Goal: Navigation & Orientation: Find specific page/section

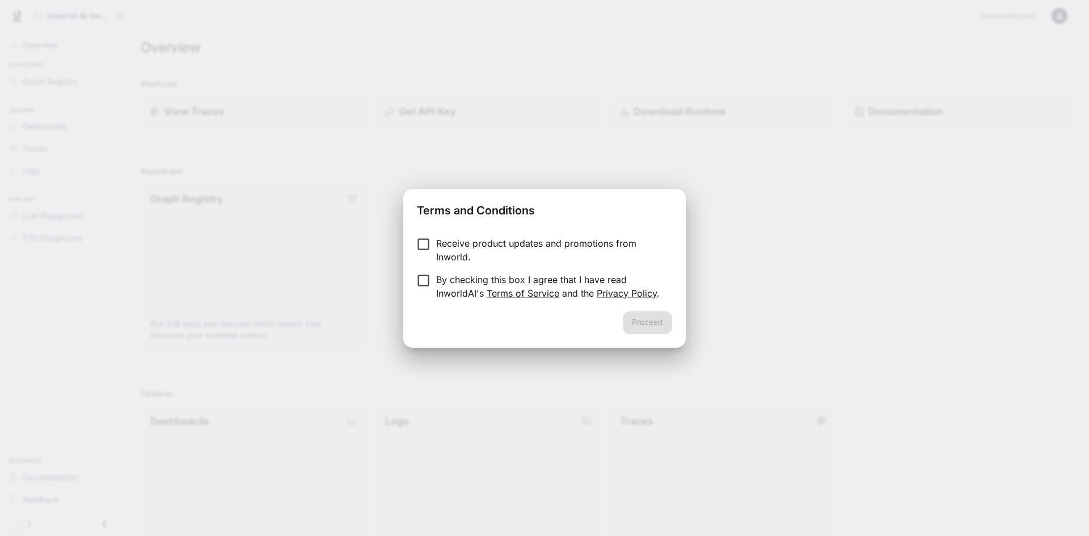
drag, startPoint x: 475, startPoint y: 244, endPoint x: 471, endPoint y: 265, distance: 21.8
click at [475, 244] on p "Receive product updates and promotions from Inworld." at bounding box center [549, 250] width 227 height 27
click at [462, 290] on p "By checking this box I agree that I have read InworldAI's Terms of Service and …" at bounding box center [549, 286] width 227 height 27
click at [568, 239] on p "Receive product updates and promotions from Inworld." at bounding box center [549, 250] width 227 height 27
click at [651, 324] on button "Proceed" at bounding box center [647, 322] width 49 height 23
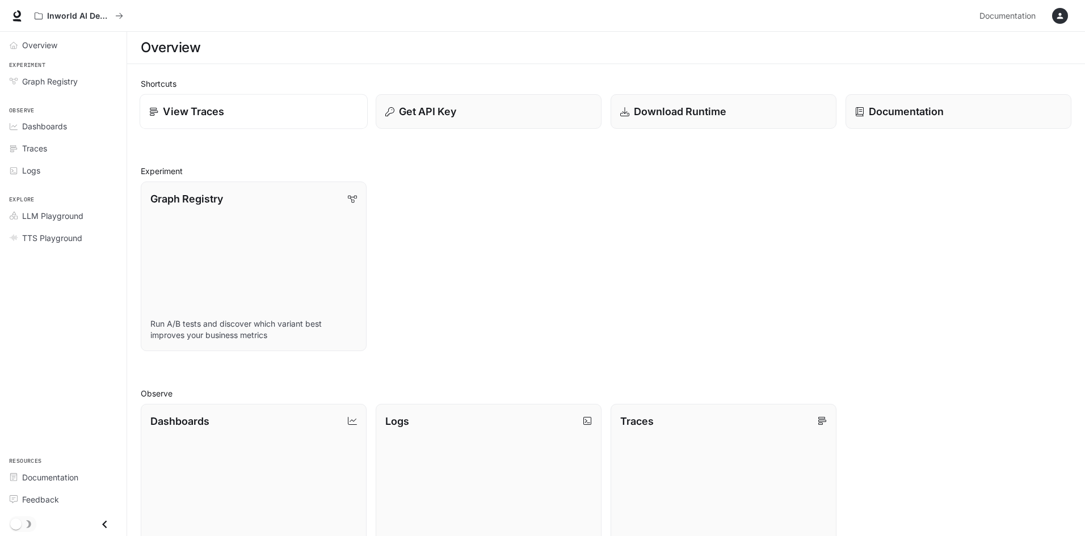
click at [213, 103] on link "View Traces" at bounding box center [254, 111] width 228 height 35
click at [26, 17] on div "Inworld AI Demos Documentation Documentation" at bounding box center [542, 16] width 1085 height 32
click at [18, 14] on icon at bounding box center [16, 15] width 11 height 11
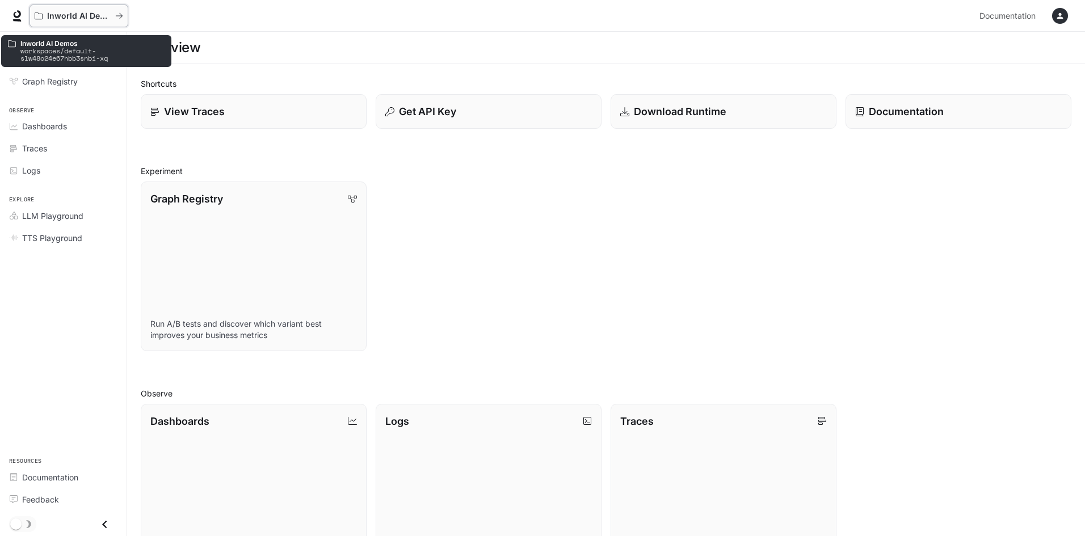
click at [92, 14] on p "Inworld AI Demos" at bounding box center [79, 16] width 64 height 10
click at [119, 16] on icon "All workspaces" at bounding box center [119, 16] width 8 height 8
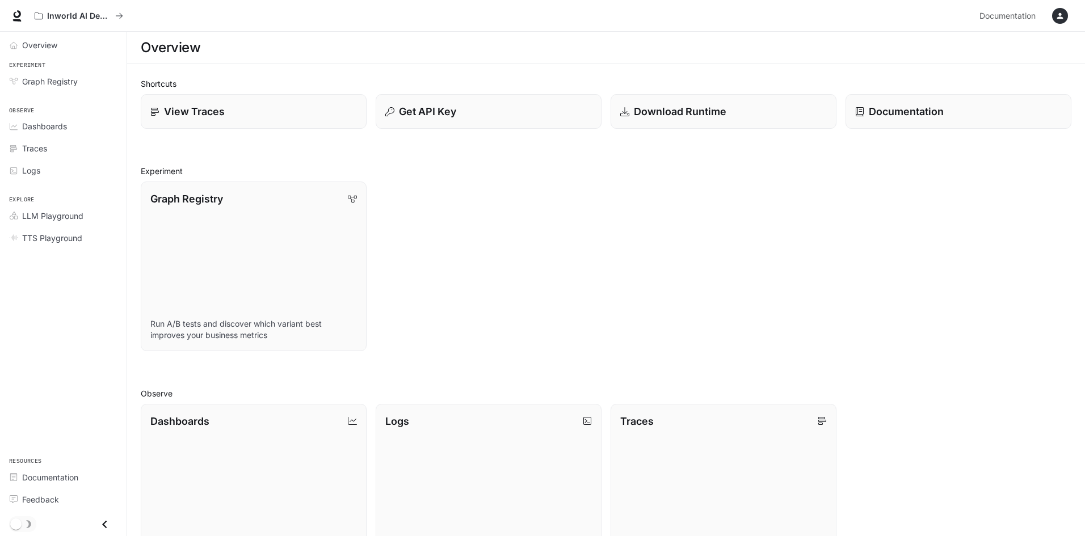
click at [1052, 18] on div "button" at bounding box center [1060, 16] width 16 height 16
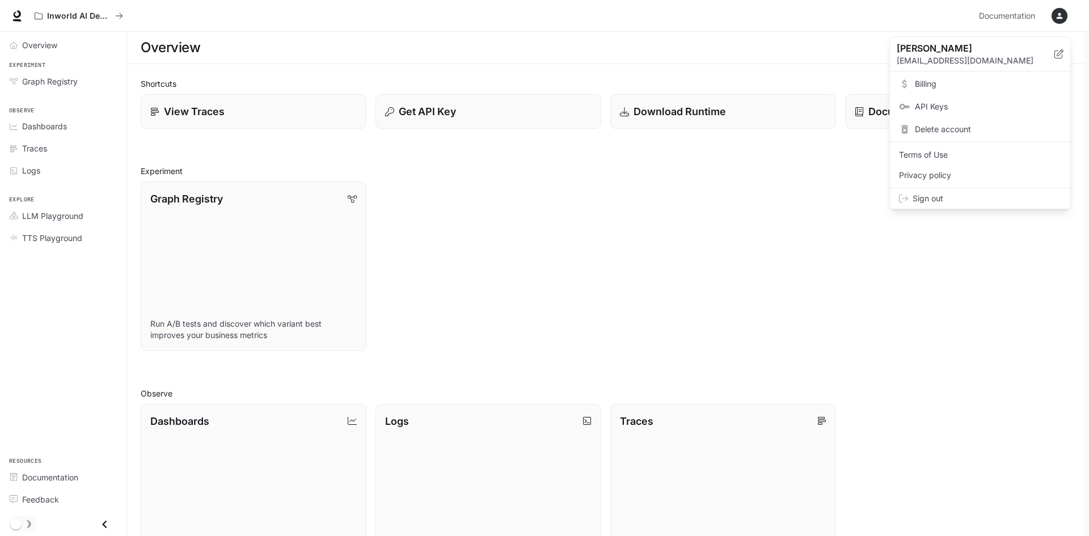
click at [738, 294] on div at bounding box center [544, 268] width 1089 height 536
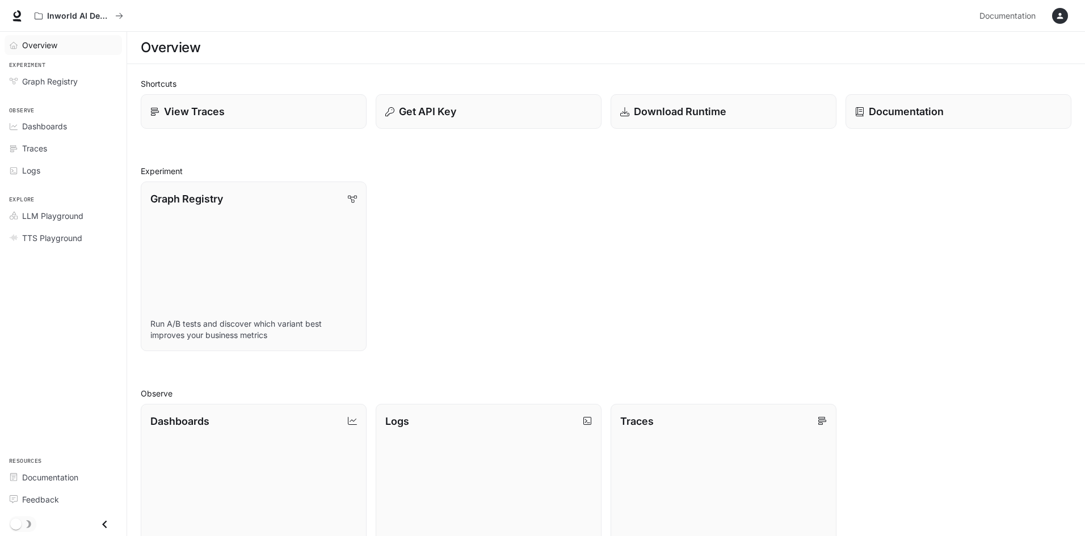
click at [31, 48] on span "Overview" at bounding box center [39, 45] width 35 height 12
click at [1035, 13] on span "Documentation" at bounding box center [1007, 16] width 56 height 14
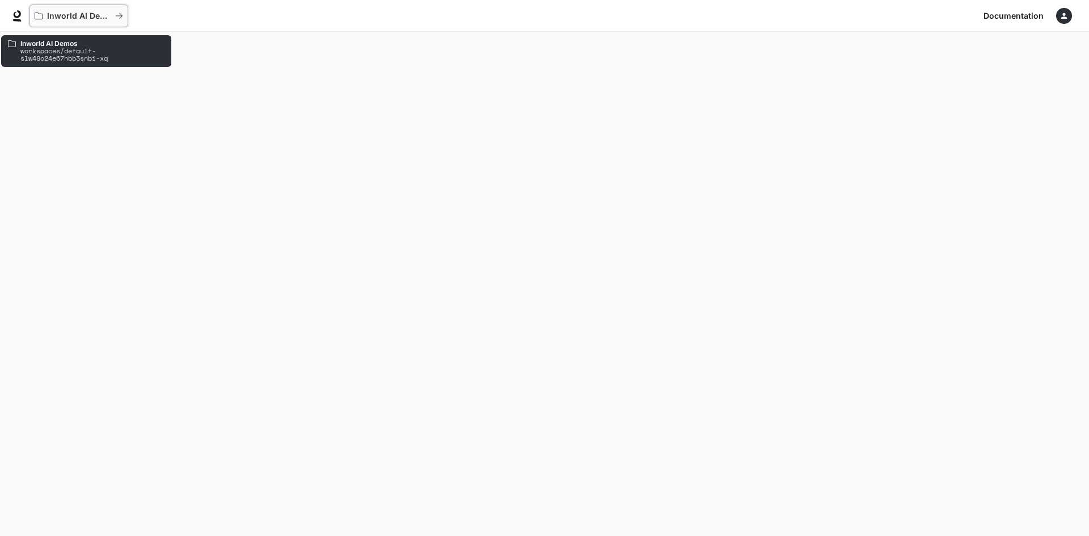
click at [96, 14] on p "Inworld AI Demos" at bounding box center [79, 16] width 64 height 10
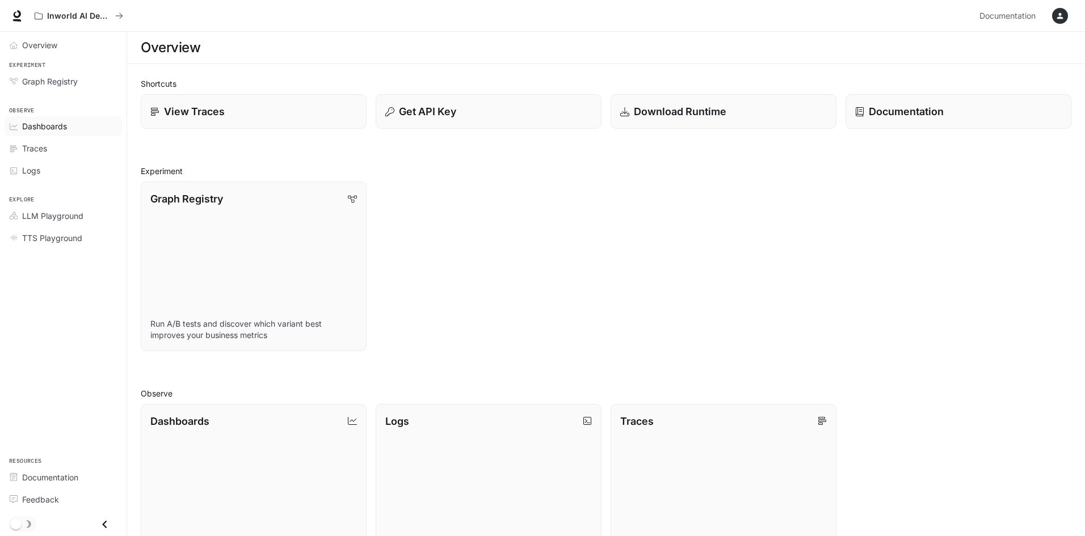
click at [53, 125] on span "Dashboards" at bounding box center [44, 126] width 45 height 12
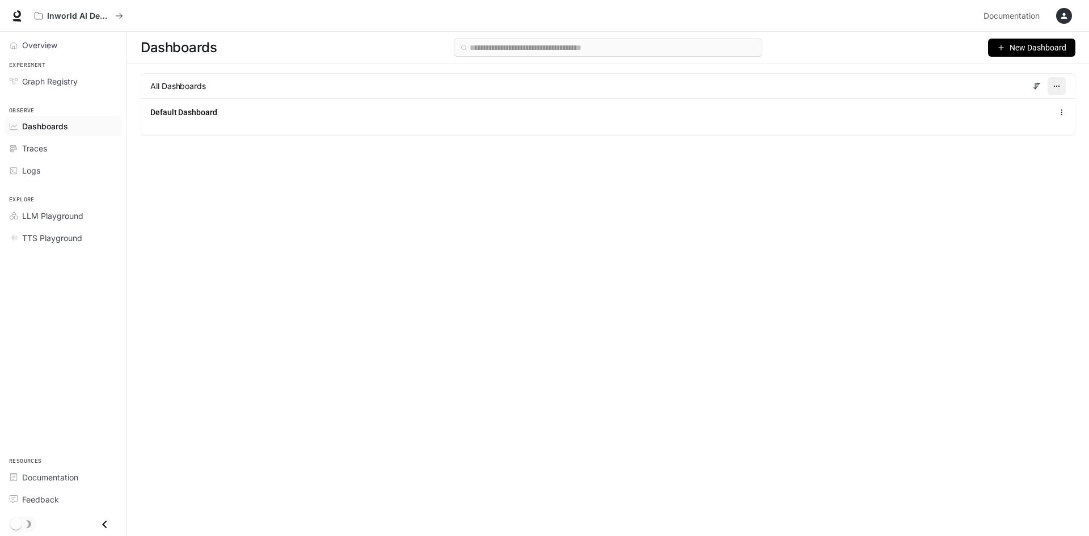
click at [1058, 86] on icon "button" at bounding box center [1057, 86] width 8 height 8
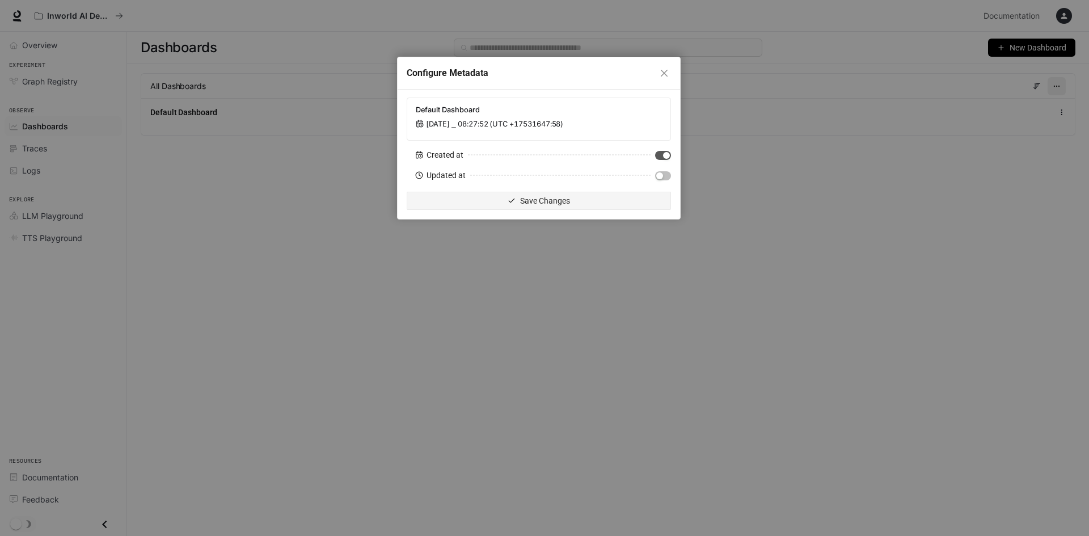
click at [1058, 86] on div "Configure Metadata Default Dashboard Jan 1, 2001 ⎯ 08:27:52 (UTC +17531647:58) …" at bounding box center [544, 268] width 1089 height 536
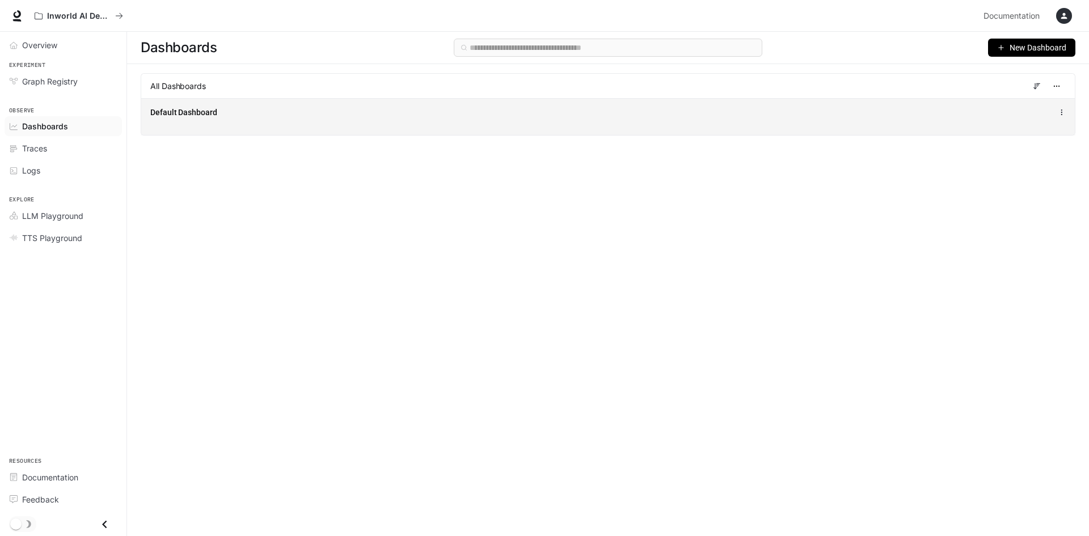
click at [1058, 111] on icon at bounding box center [1062, 112] width 8 height 8
click at [182, 106] on div "Default Dashboard" at bounding box center [608, 113] width 916 height 14
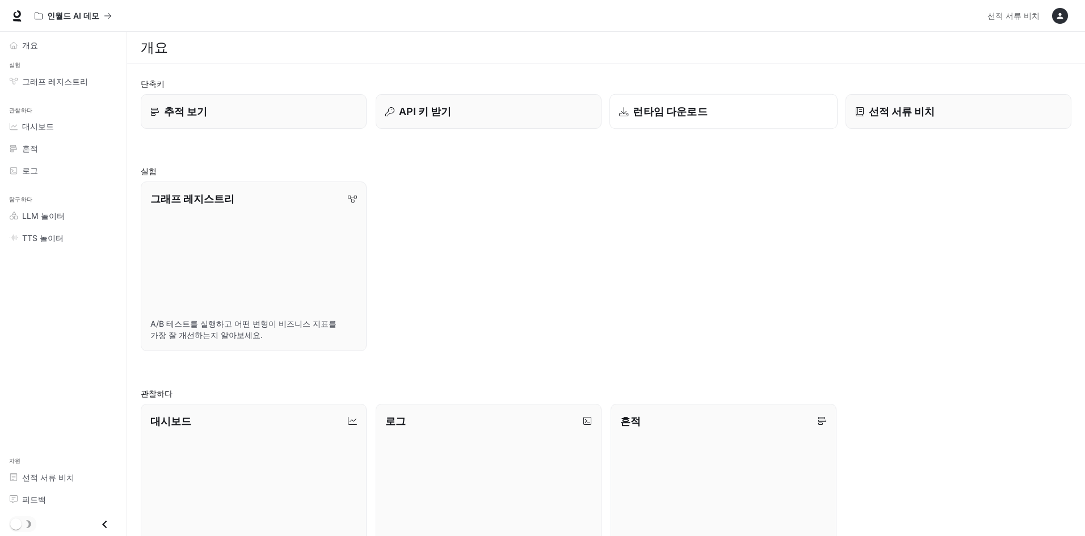
click at [704, 115] on div "런타임 다운로드" at bounding box center [723, 111] width 209 height 15
